Goal: Check status: Check status

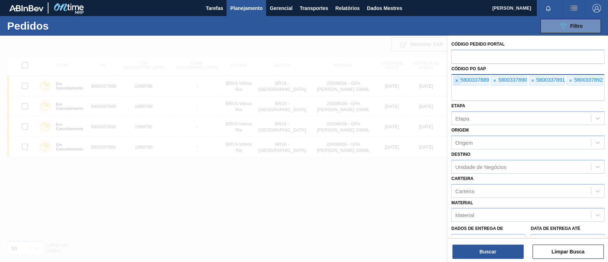
click at [460, 81] on span "×" at bounding box center [457, 80] width 7 height 9
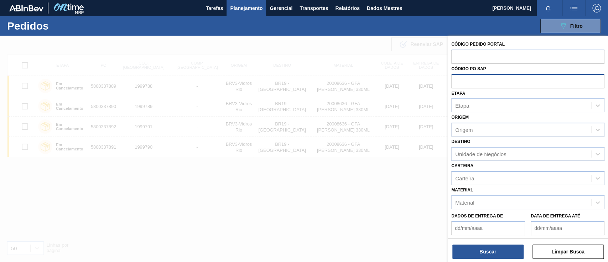
click at [460, 81] on input "text" at bounding box center [528, 81] width 153 height 14
click at [555, 27] on button "089F7B8B-B2A5-4AFE-B5C0-19BA573D28AC Filtro" at bounding box center [571, 26] width 61 height 14
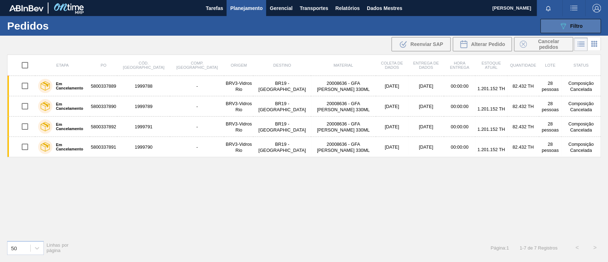
click at [555, 24] on button "089F7B8B-B2A5-4AFE-B5C0-19BA573D28AC Filtro" at bounding box center [571, 26] width 61 height 14
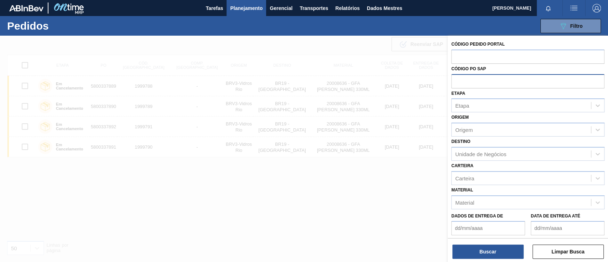
click at [473, 81] on input "text" at bounding box center [528, 81] width 153 height 14
paste input "5800342826"
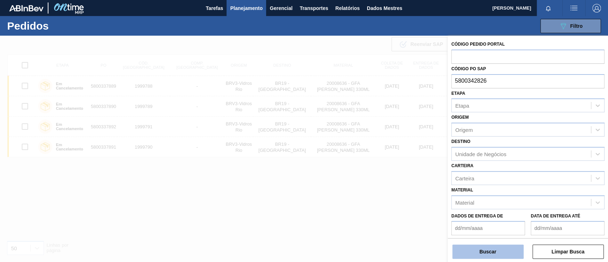
type input "5800342826"
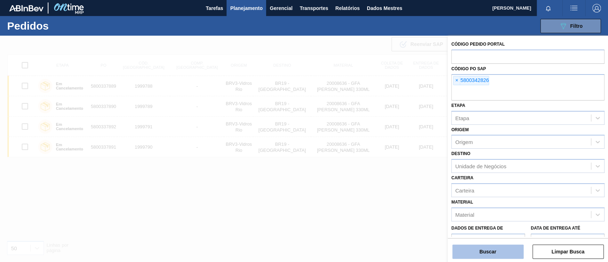
click at [508, 248] on button "Buscar" at bounding box center [488, 252] width 71 height 14
